Goal: Task Accomplishment & Management: Use online tool/utility

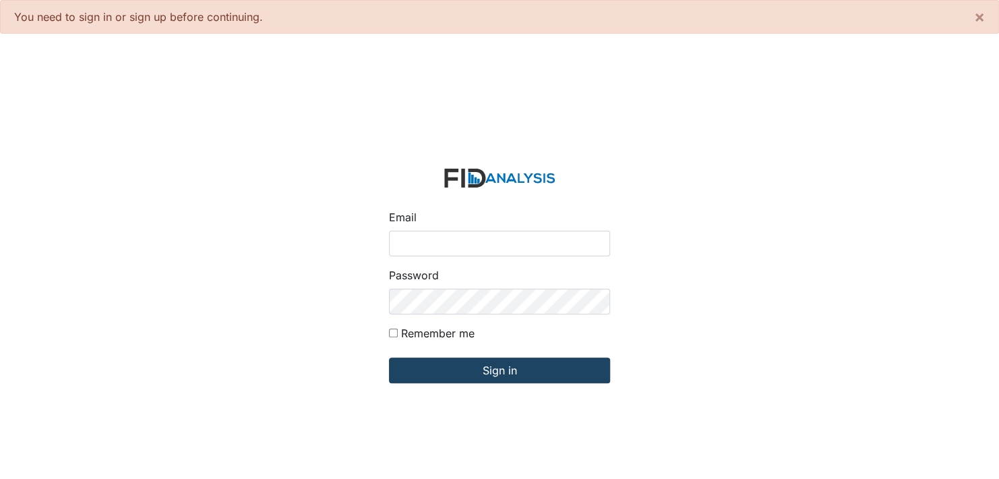
type input "[EMAIL_ADDRESS][DOMAIN_NAME]"
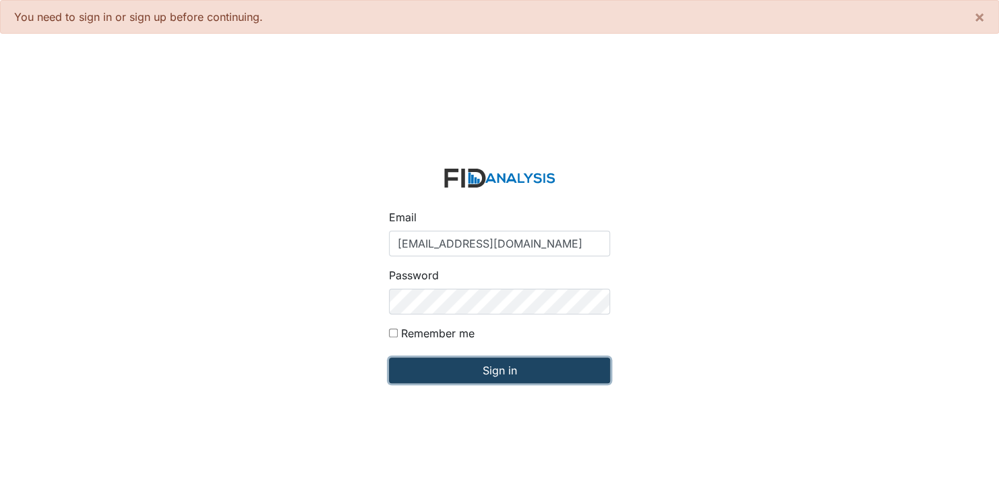
click at [498, 368] on input "Sign in" at bounding box center [499, 370] width 221 height 26
click at [505, 369] on input "Sign in" at bounding box center [499, 370] width 221 height 26
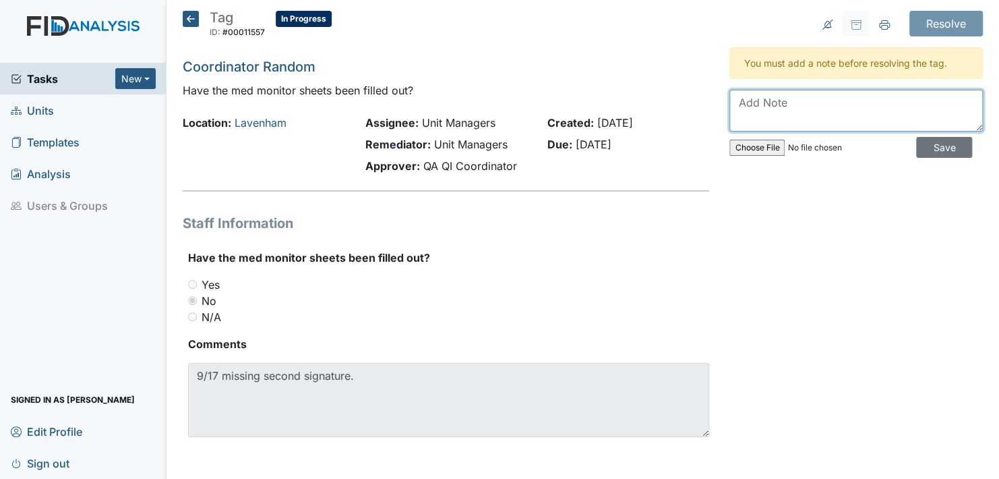
click at [741, 119] on textarea at bounding box center [857, 111] width 254 height 42
type textarea "This was taken care of the day of the inspection the staff that forgot to sign …"
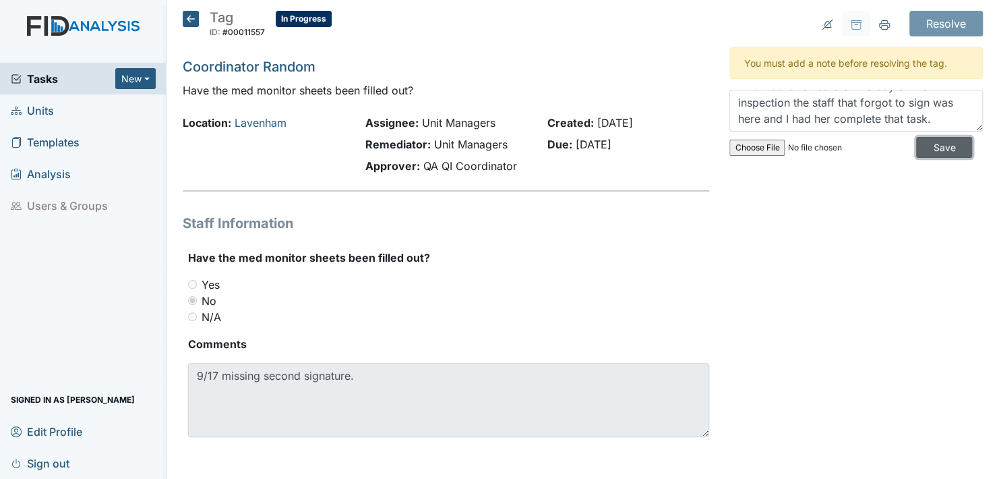
click at [927, 143] on input "Save" at bounding box center [945, 147] width 56 height 21
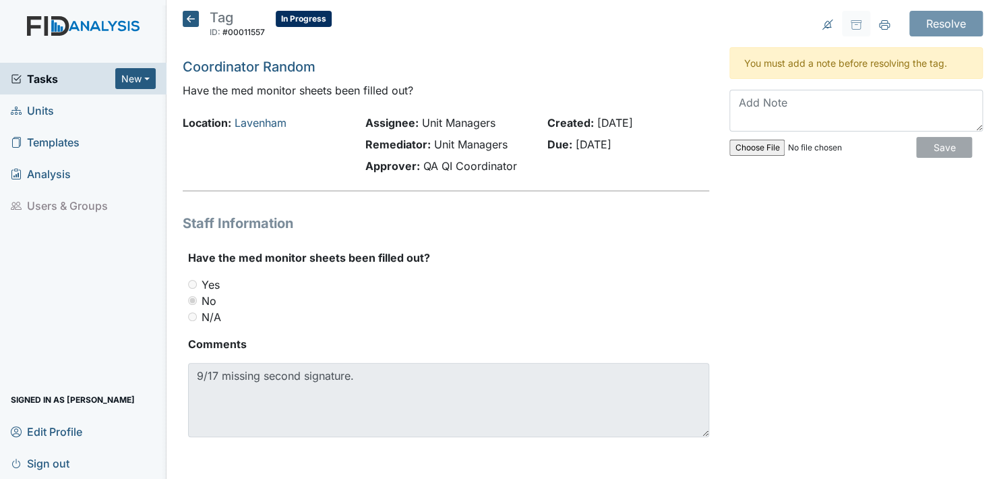
scroll to position [0, 0]
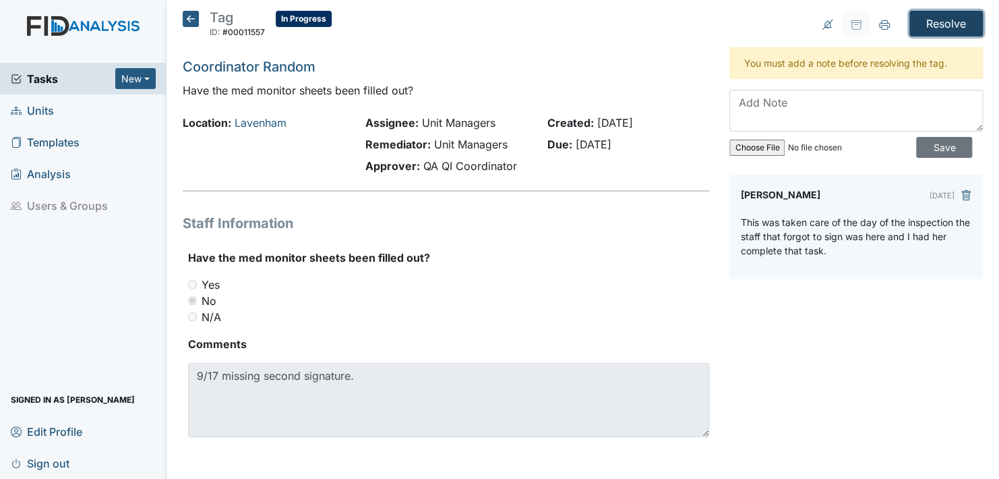
click at [935, 21] on input "Resolve" at bounding box center [947, 24] width 74 height 26
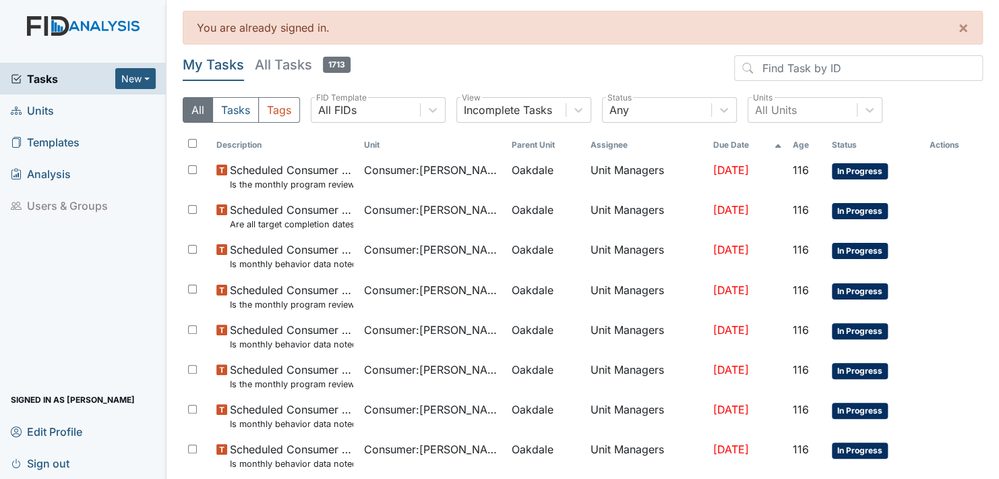
click at [33, 106] on span "Units" at bounding box center [32, 110] width 43 height 21
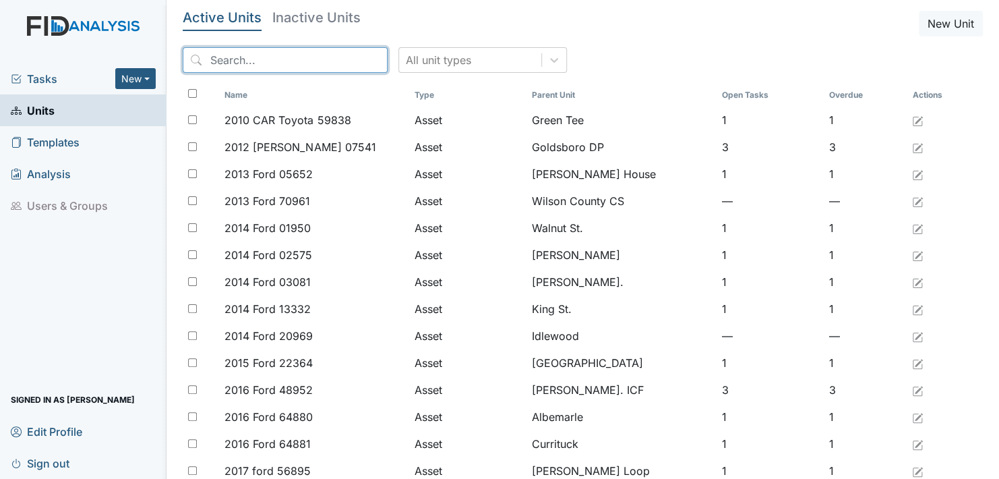
click at [293, 54] on input "search" at bounding box center [285, 60] width 205 height 26
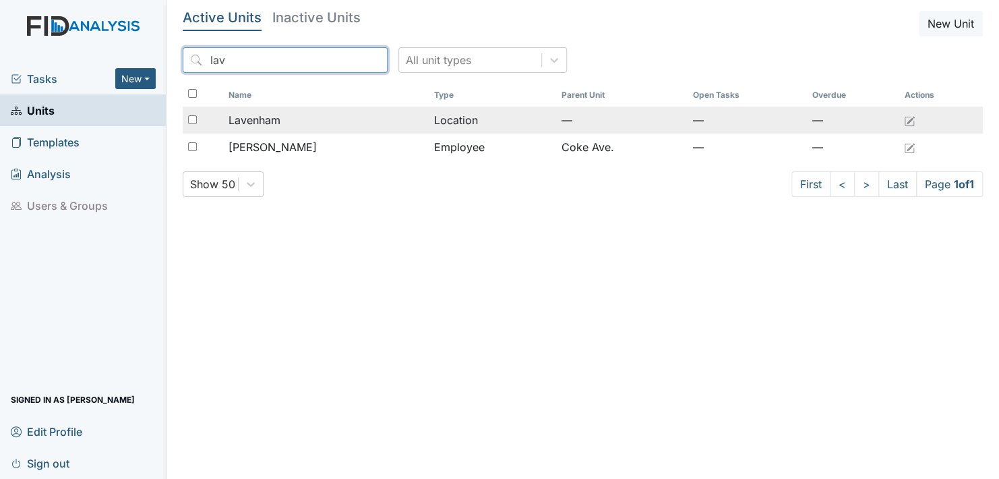
type input "lav"
click at [253, 120] on span "Lavenham" at bounding box center [255, 120] width 52 height 16
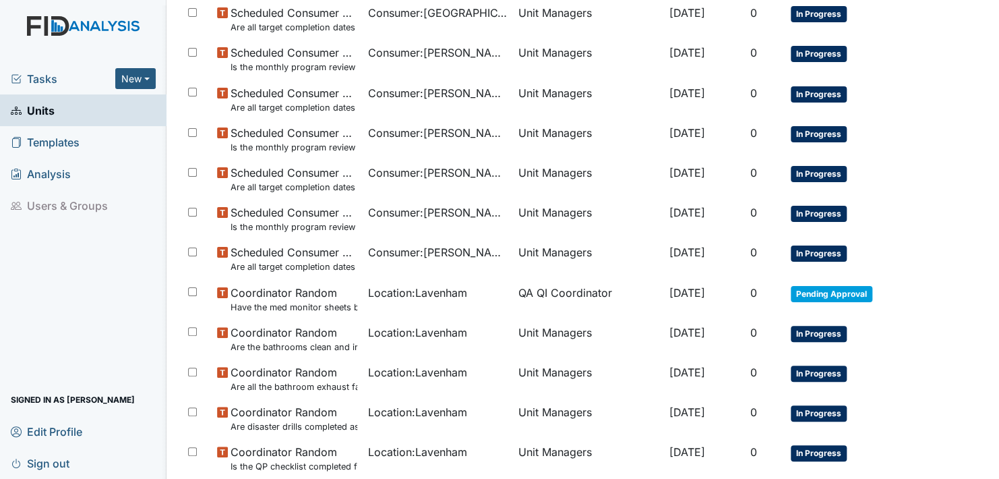
scroll to position [286, 0]
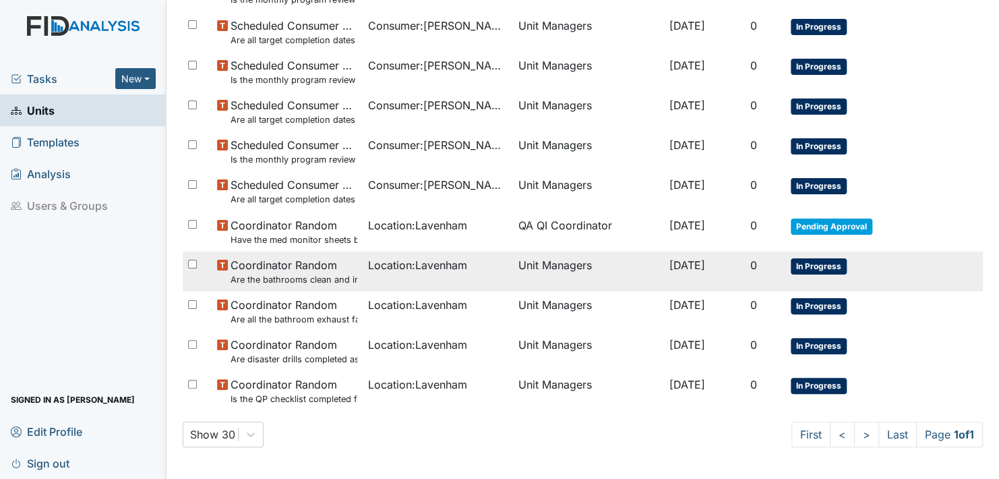
click at [817, 264] on span "In Progress" at bounding box center [819, 266] width 56 height 16
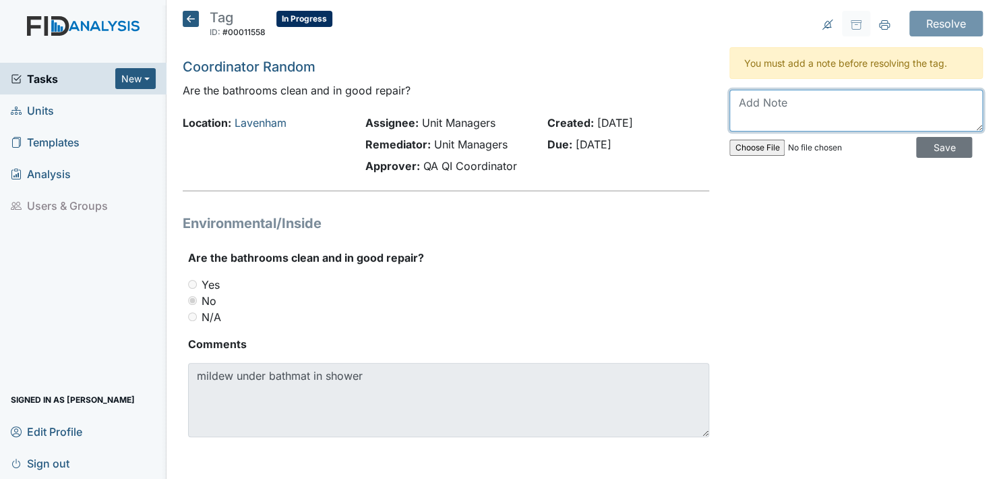
click at [730, 115] on textarea at bounding box center [857, 111] width 254 height 42
click at [736, 115] on textarea at bounding box center [857, 111] width 254 height 42
click at [956, 101] on textarea "I just went in with a brush and Lysol cleaner" at bounding box center [857, 111] width 254 height 42
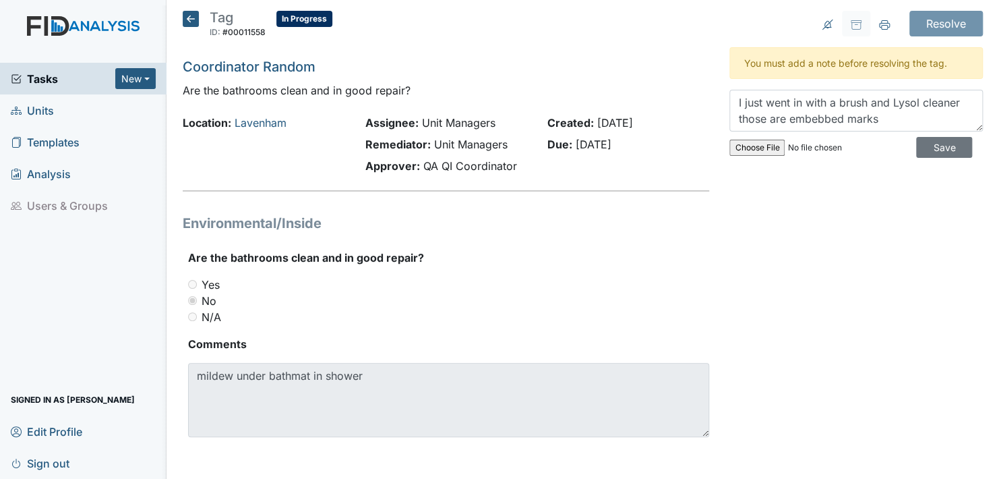
click at [723, 222] on div "Resolve Archive Task × Are you sure you want to archive this task? It will appe…" at bounding box center [857, 240] width 274 height 459
click at [875, 115] on textarea "I just went in with a brush and Lysol cleaner those are embedded marks" at bounding box center [857, 111] width 254 height 42
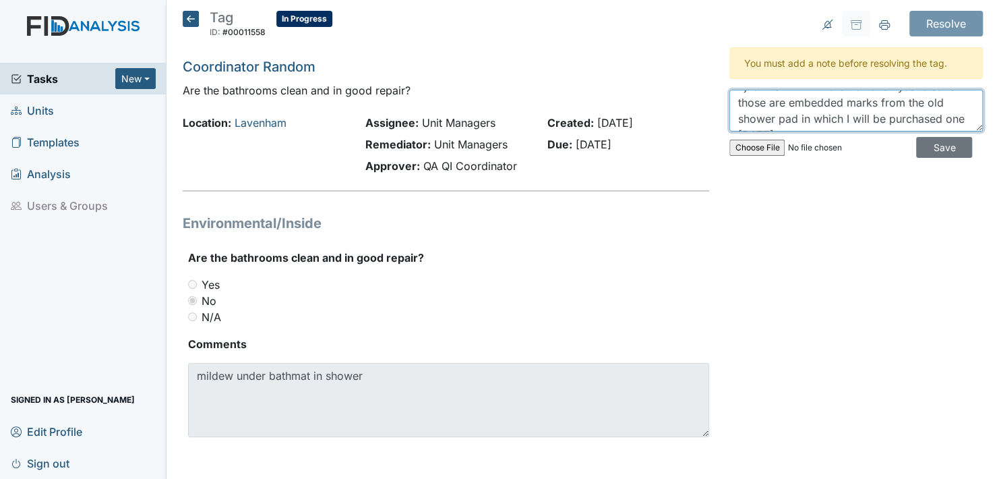
scroll to position [32, 0]
click at [936, 101] on textarea "I just went in with a brush and Lysol cleaner those are embedded marks from the…" at bounding box center [857, 111] width 254 height 42
type textarea "I just went in with a brush and Lysol cleaner those are embedded marks from the…"
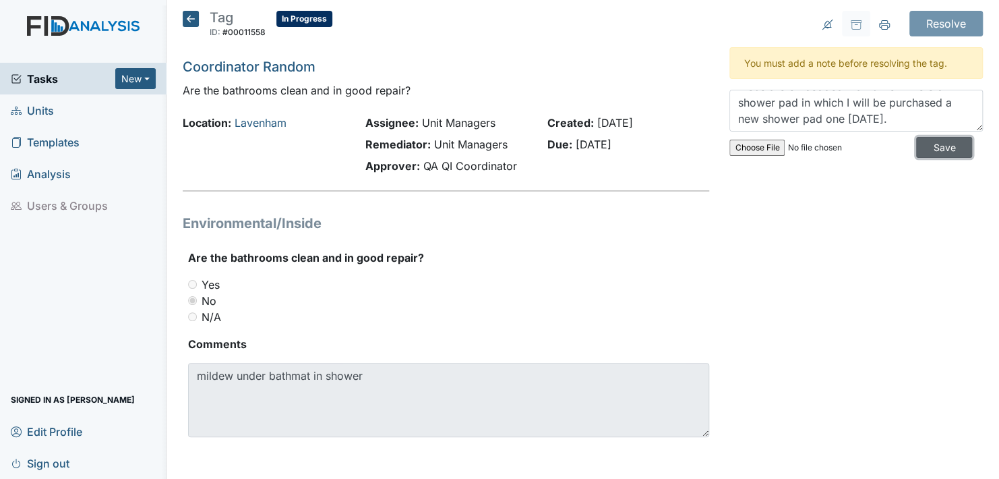
click at [925, 144] on input "Save" at bounding box center [945, 147] width 56 height 21
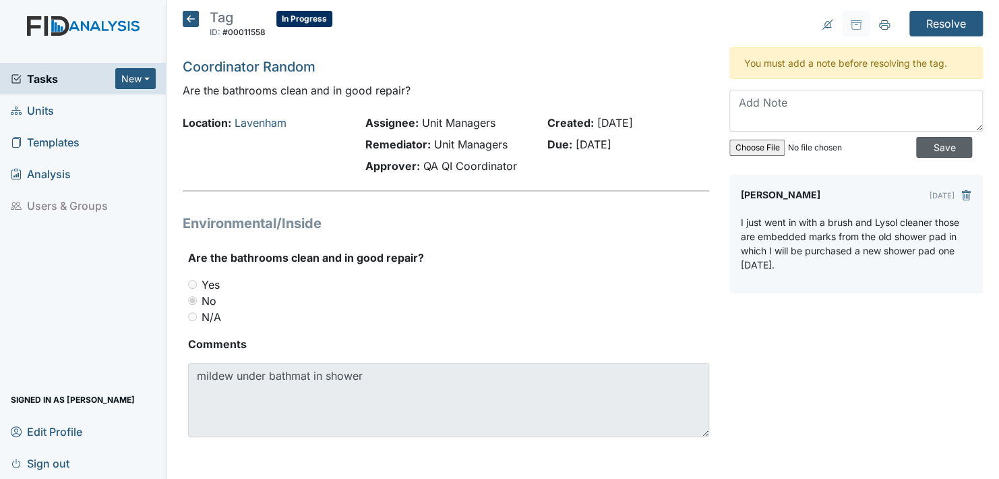
scroll to position [0, 0]
click at [937, 18] on input "Resolve" at bounding box center [947, 24] width 74 height 26
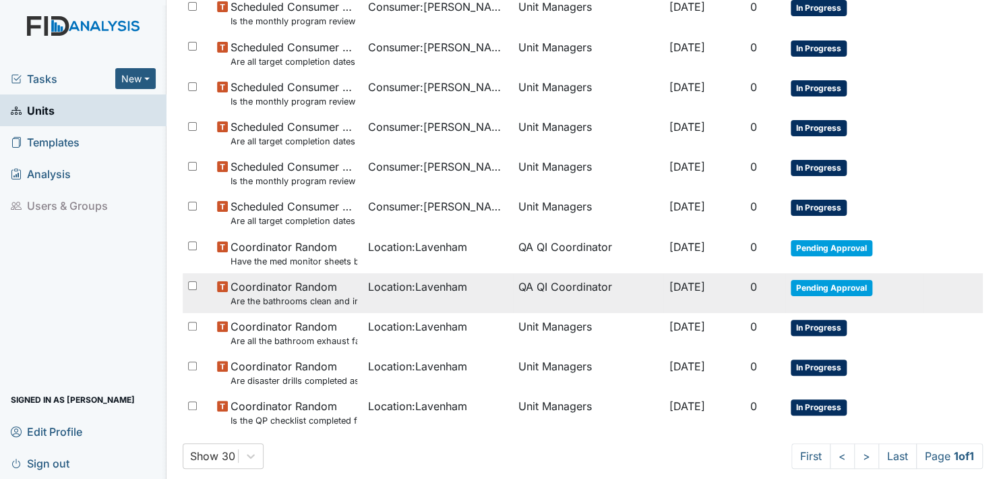
scroll to position [330, 0]
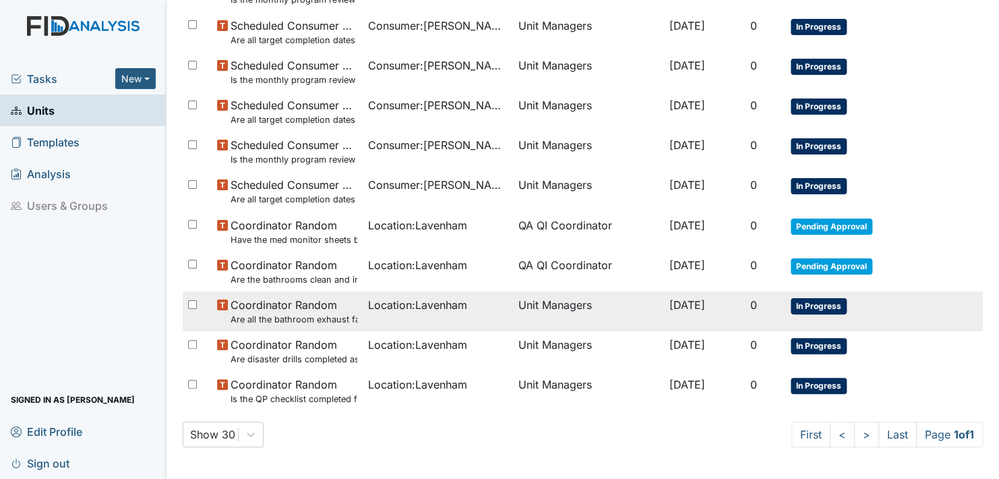
click at [813, 304] on span "In Progress" at bounding box center [819, 306] width 56 height 16
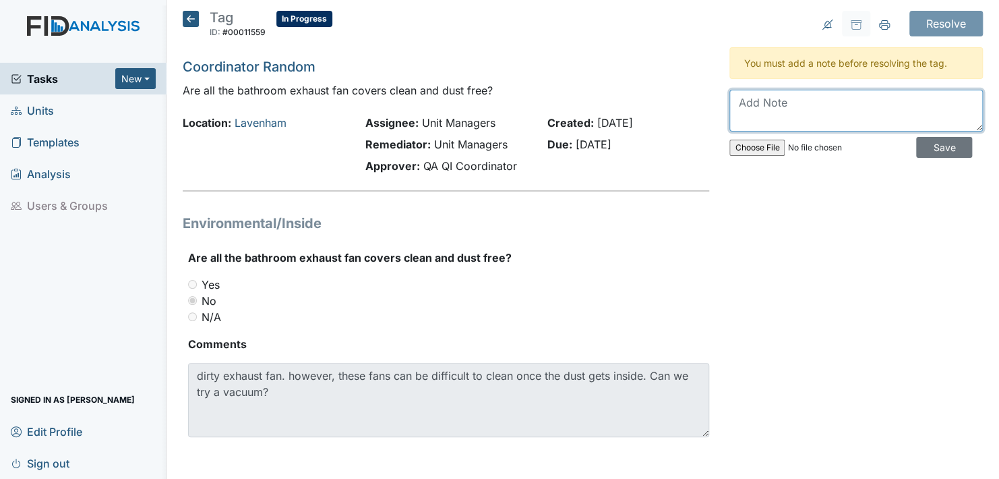
click at [740, 120] on textarea at bounding box center [857, 111] width 254 height 42
click at [838, 105] on textarea "no, I have a new one" at bounding box center [857, 111] width 254 height 42
click at [892, 117] on textarea "no, I have a new one to replace that one which has been there for years" at bounding box center [857, 111] width 254 height 42
click at [788, 121] on textarea "no, I have a new one to replace that one which has been there for years will do…" at bounding box center [857, 111] width 254 height 42
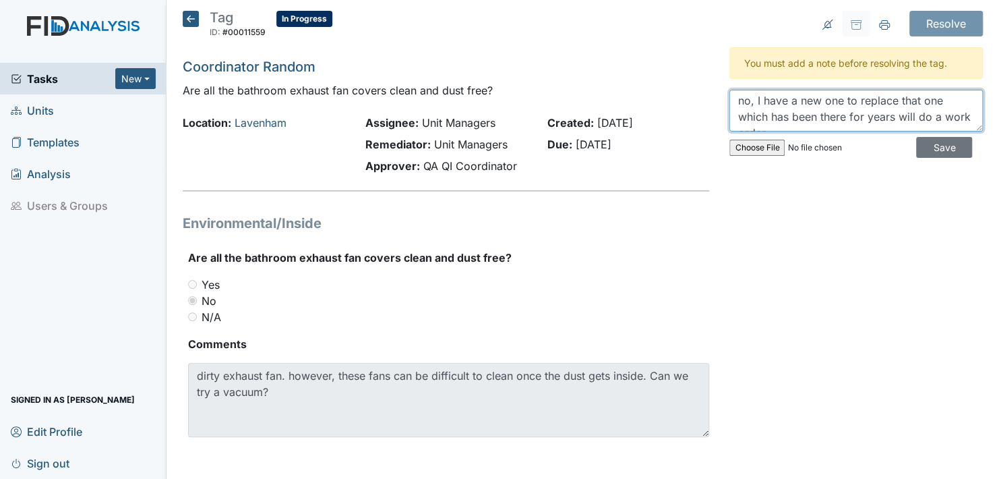
scroll to position [0, 0]
type textarea "no, I have a new one to replace that one which has been there for years will do…"
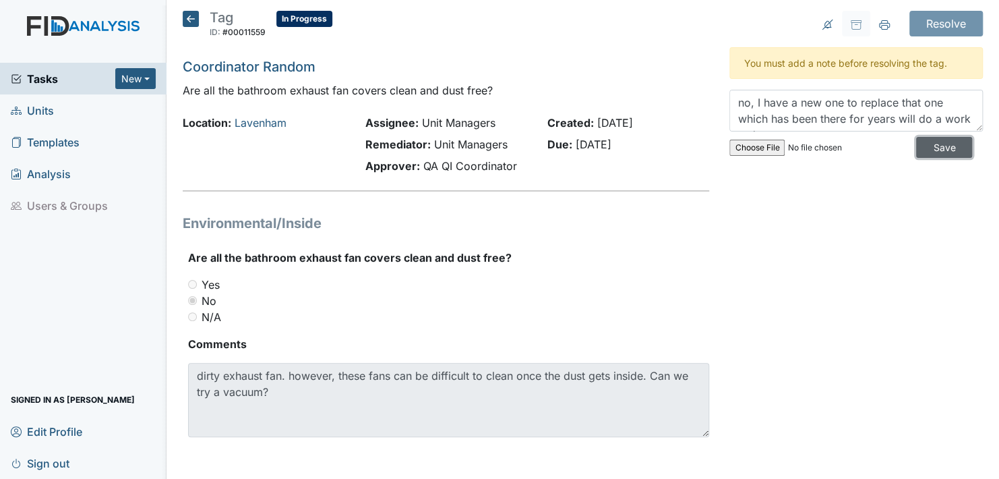
click at [928, 144] on input "Save" at bounding box center [945, 147] width 56 height 21
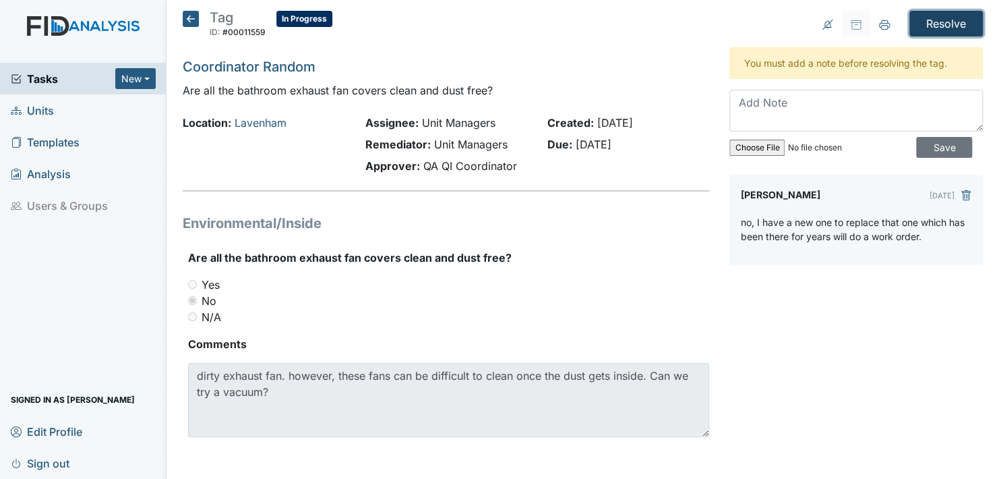
click at [932, 19] on input "Resolve" at bounding box center [947, 24] width 74 height 26
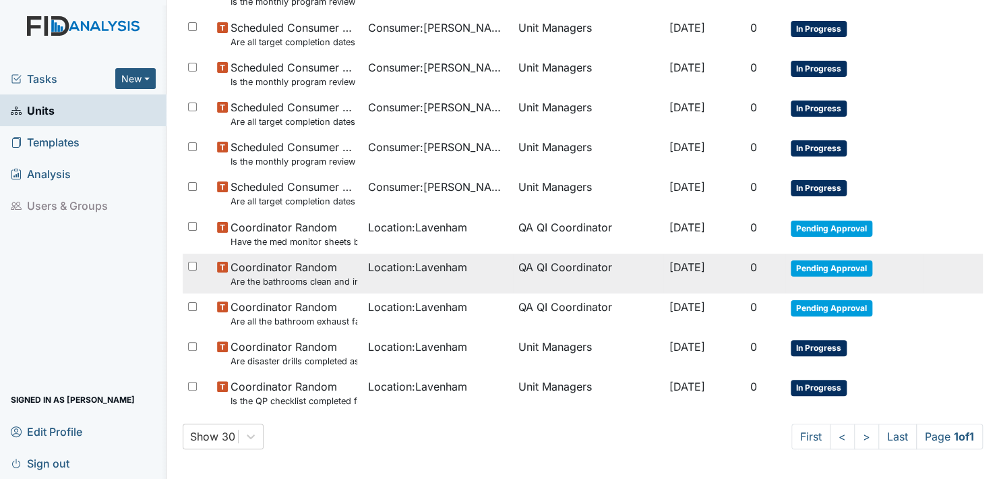
scroll to position [330, 0]
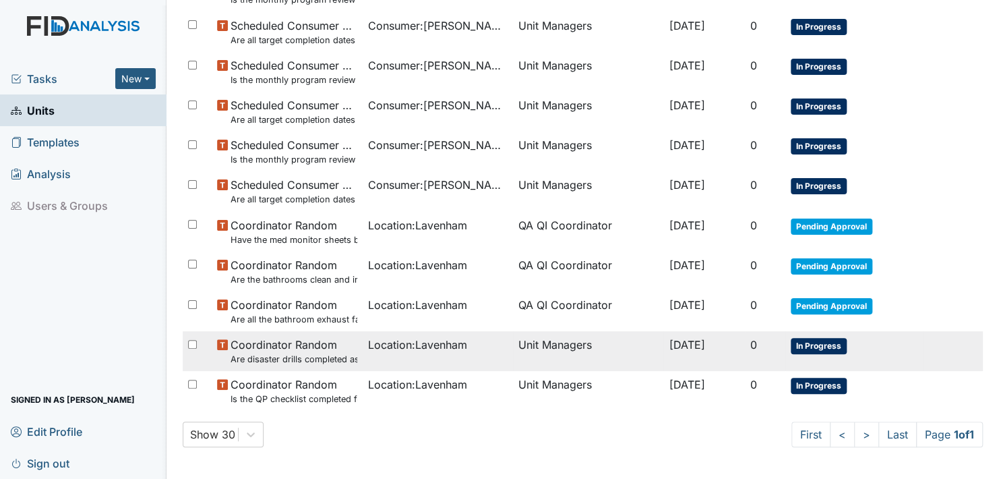
click at [816, 341] on span "In Progress" at bounding box center [819, 346] width 56 height 16
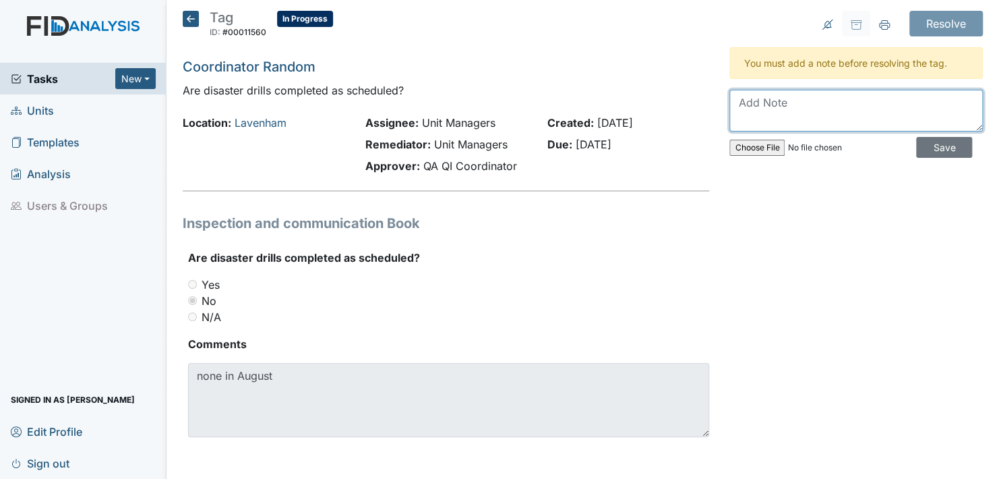
click at [740, 115] on textarea at bounding box center [857, 111] width 254 height 42
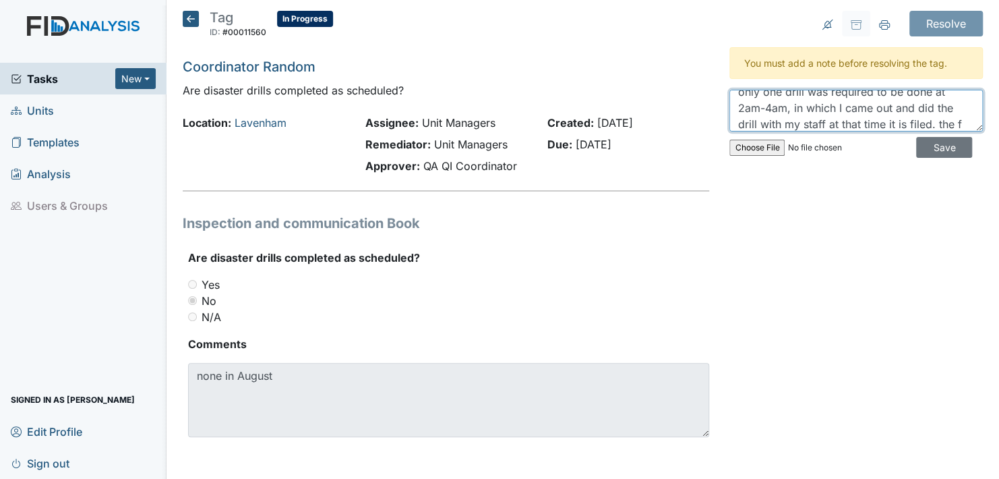
scroll to position [43, 0]
type textarea "August drill was done [DATE] in that month only one drill was required to be do…"
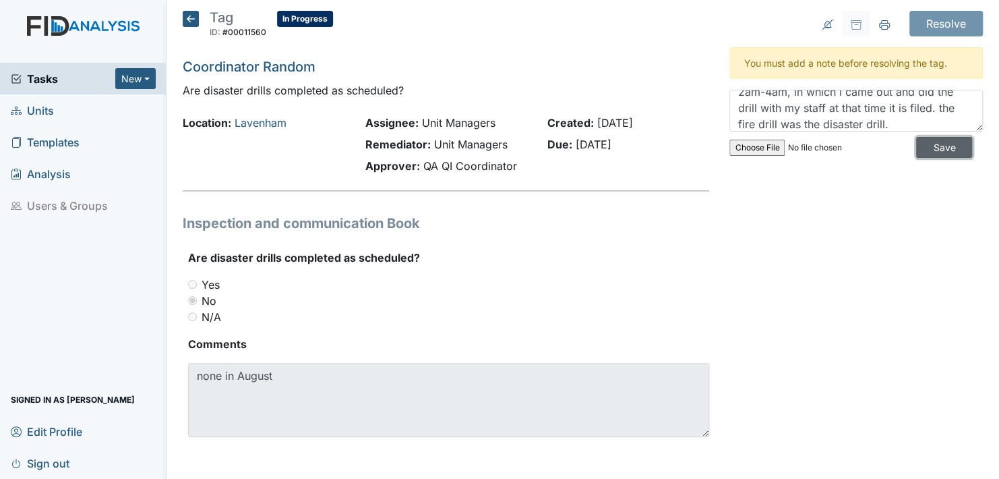
click at [929, 144] on input "Save" at bounding box center [945, 147] width 56 height 21
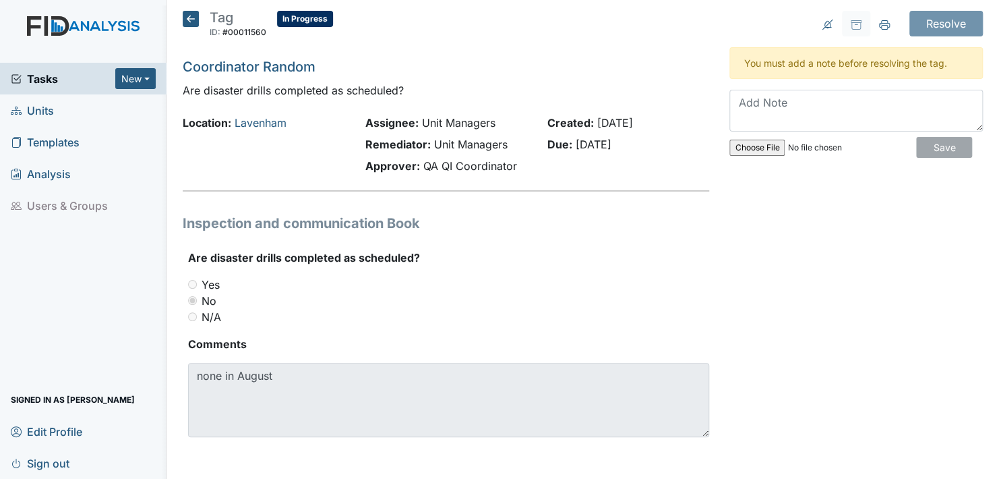
scroll to position [0, 0]
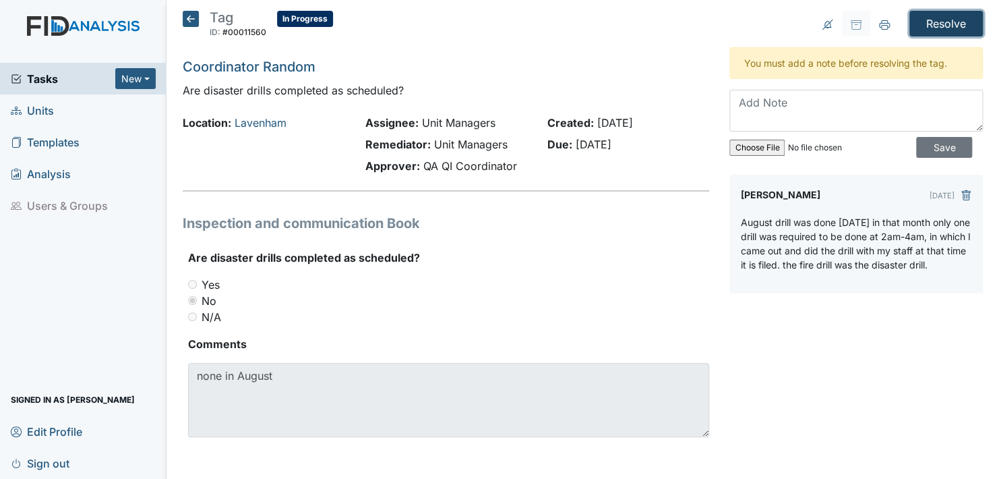
click at [937, 18] on input "Resolve" at bounding box center [947, 24] width 74 height 26
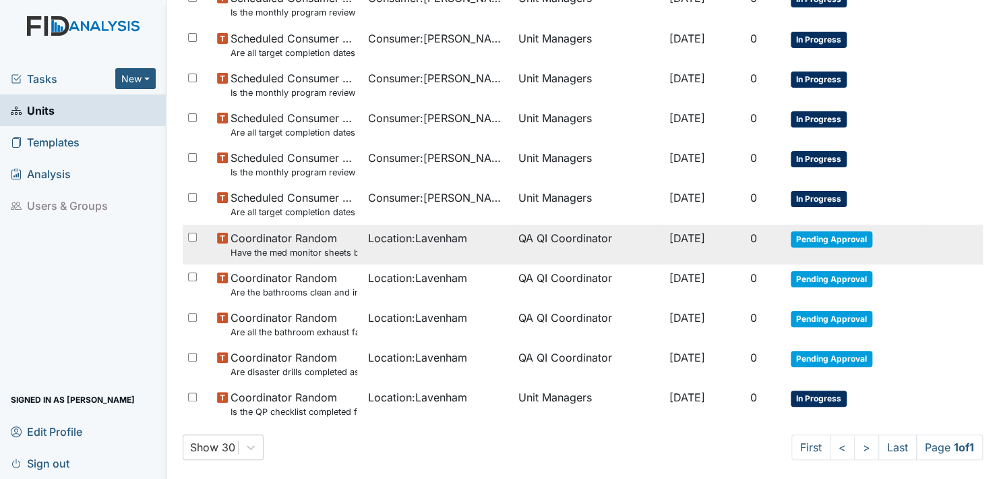
scroll to position [330, 0]
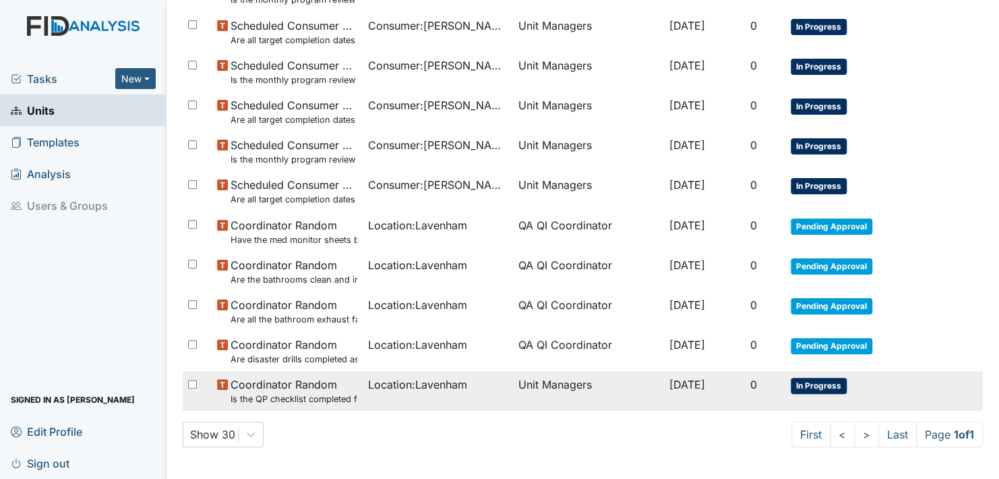
click at [814, 382] on span "In Progress" at bounding box center [819, 386] width 56 height 16
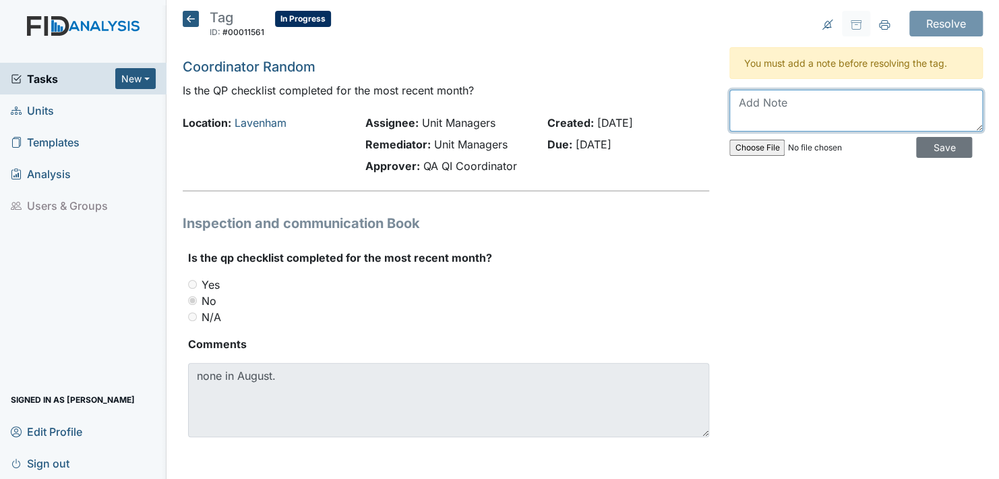
click at [736, 120] on textarea at bounding box center [857, 111] width 254 height 42
type textarea "I will consult with the QP to see where she is at regarding this task."
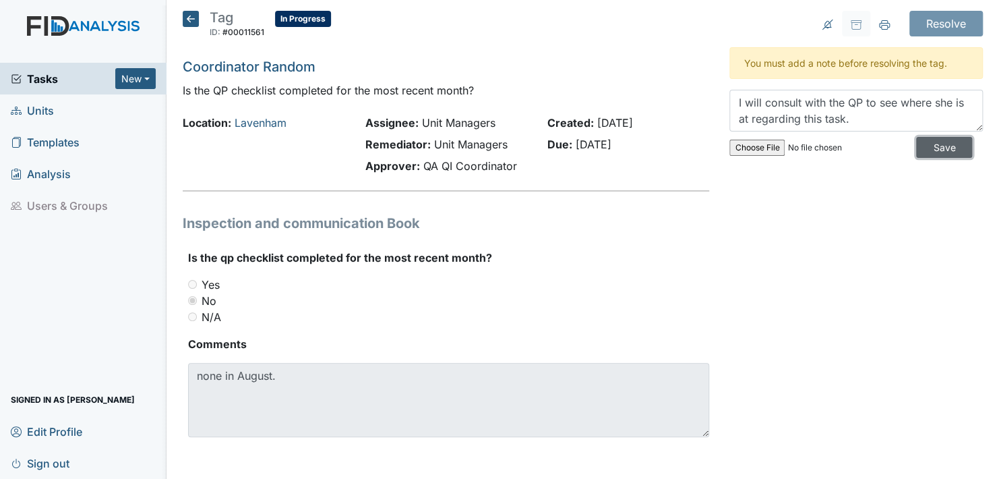
click at [927, 144] on input "Save" at bounding box center [945, 147] width 56 height 21
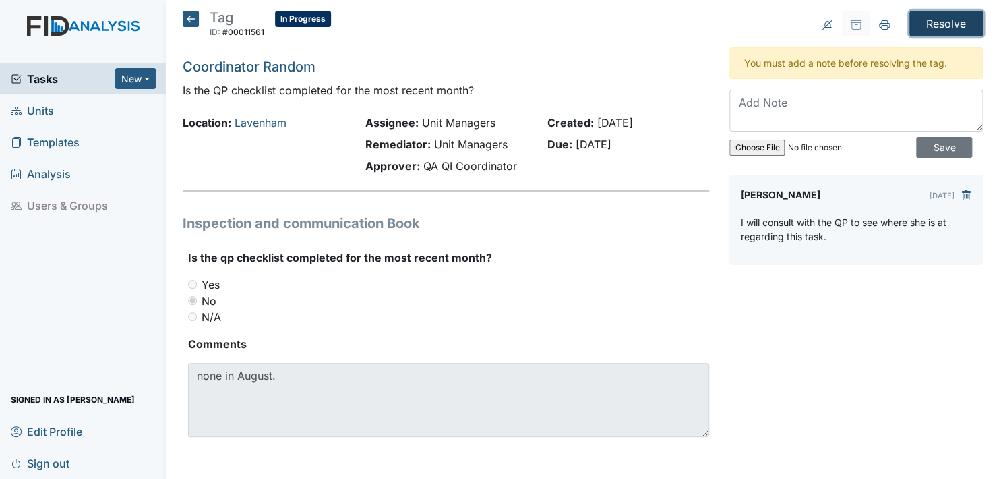
click at [921, 26] on input "Resolve" at bounding box center [947, 24] width 74 height 26
